Goal: Task Accomplishment & Management: Manage account settings

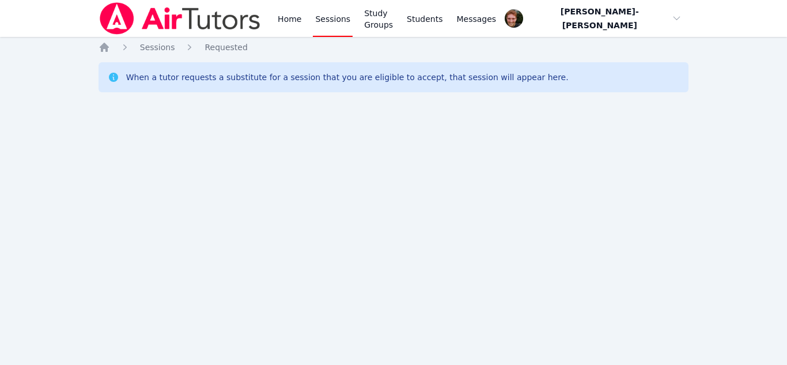
click at [329, 21] on link "Sessions" at bounding box center [333, 18] width 40 height 37
click at [290, 25] on link "Home" at bounding box center [289, 18] width 28 height 37
